Goal: Task Accomplishment & Management: Complete application form

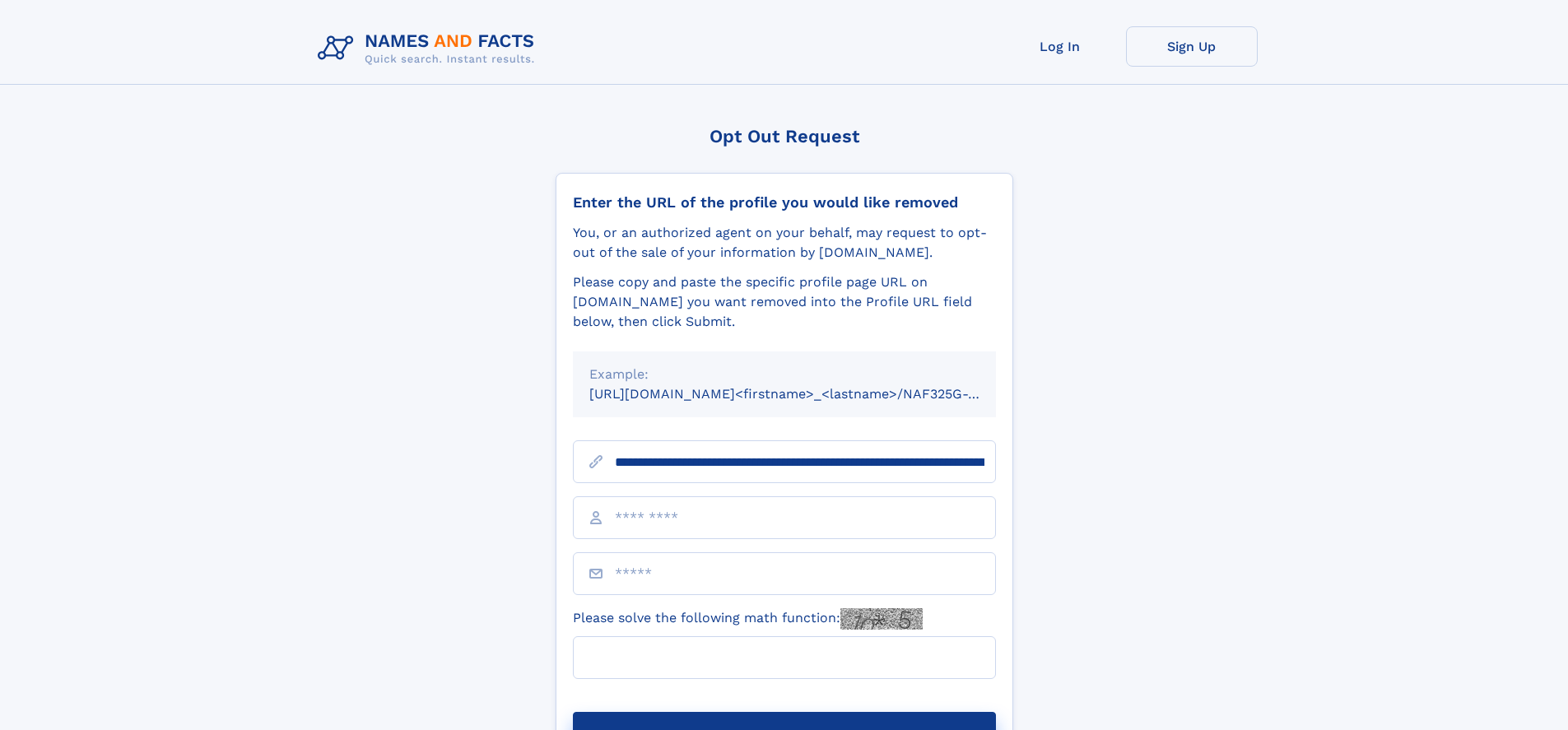
scroll to position [0, 215]
type input "**********"
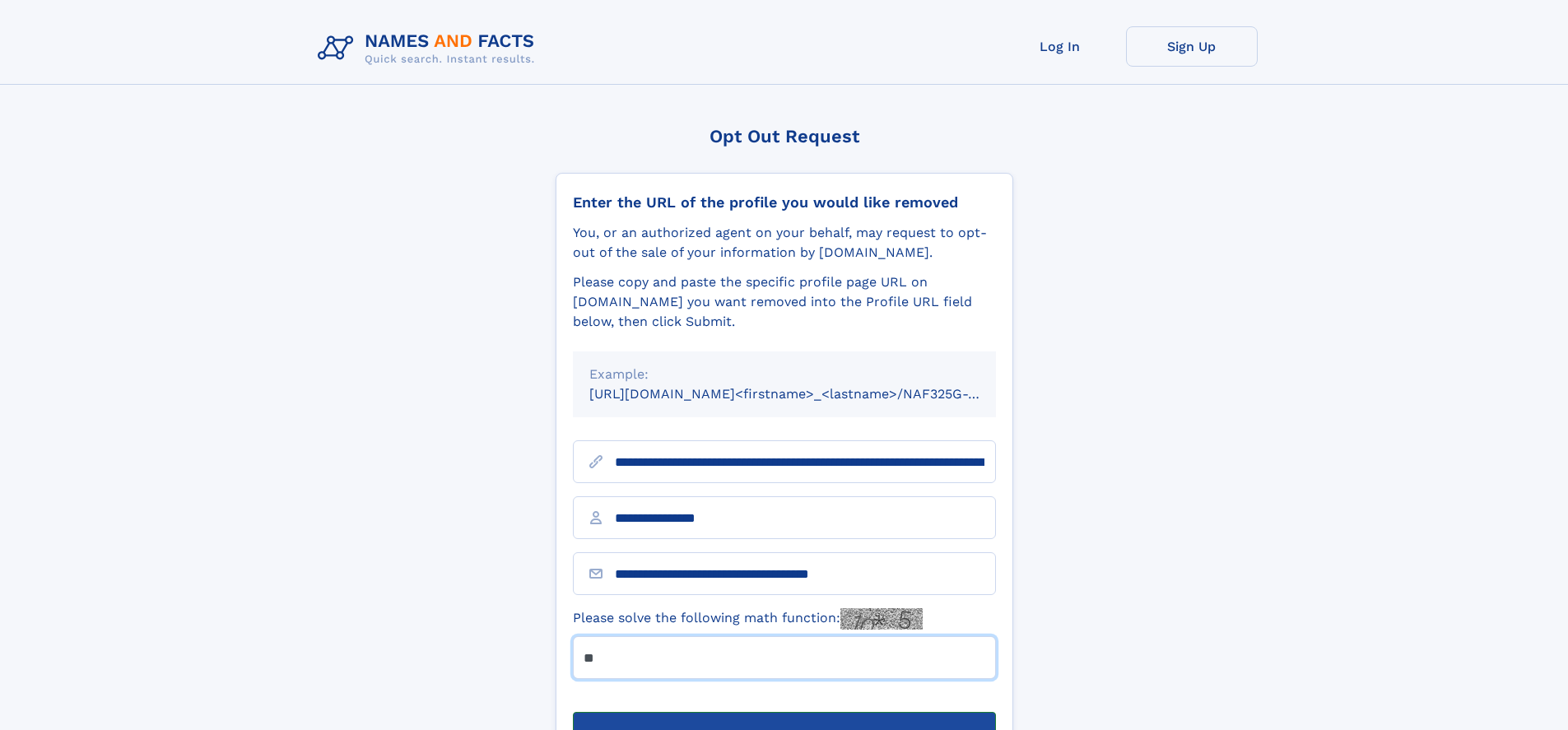
type input "**"
click at [784, 712] on button "Submit Opt Out Request" at bounding box center [785, 738] width 423 height 52
